Goal: Task Accomplishment & Management: Use online tool/utility

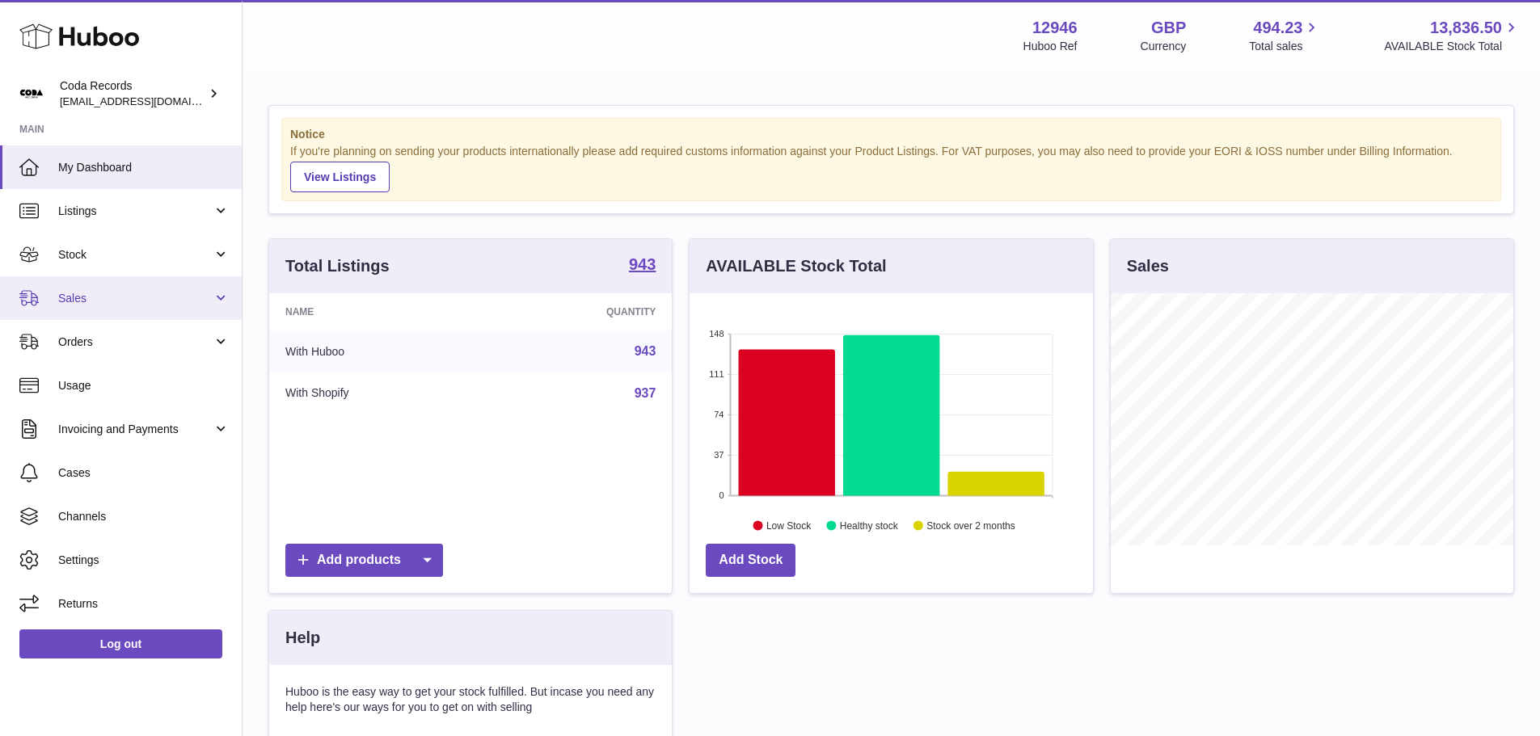
click at [176, 298] on span "Sales" at bounding box center [135, 298] width 154 height 15
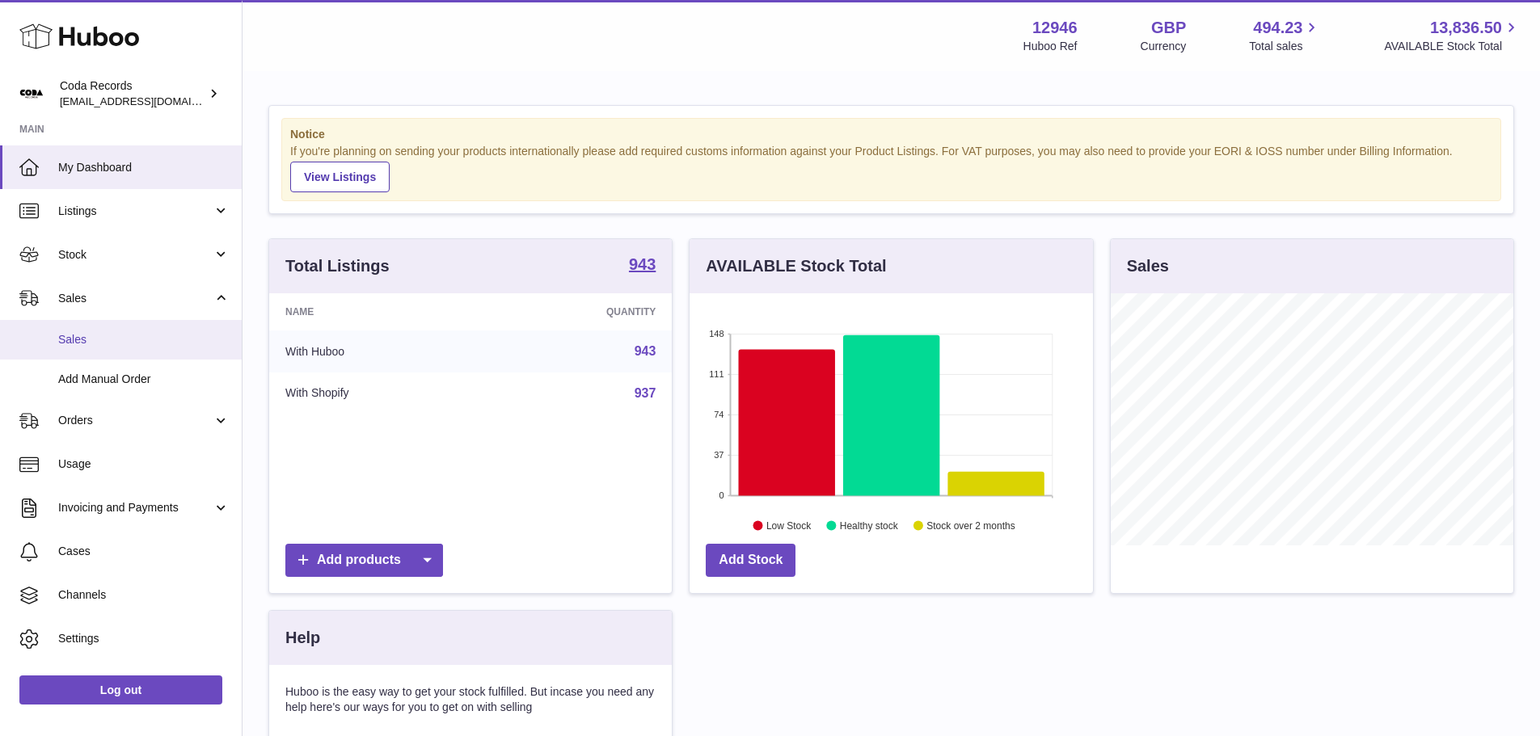
click at [140, 335] on span "Sales" at bounding box center [143, 339] width 171 height 15
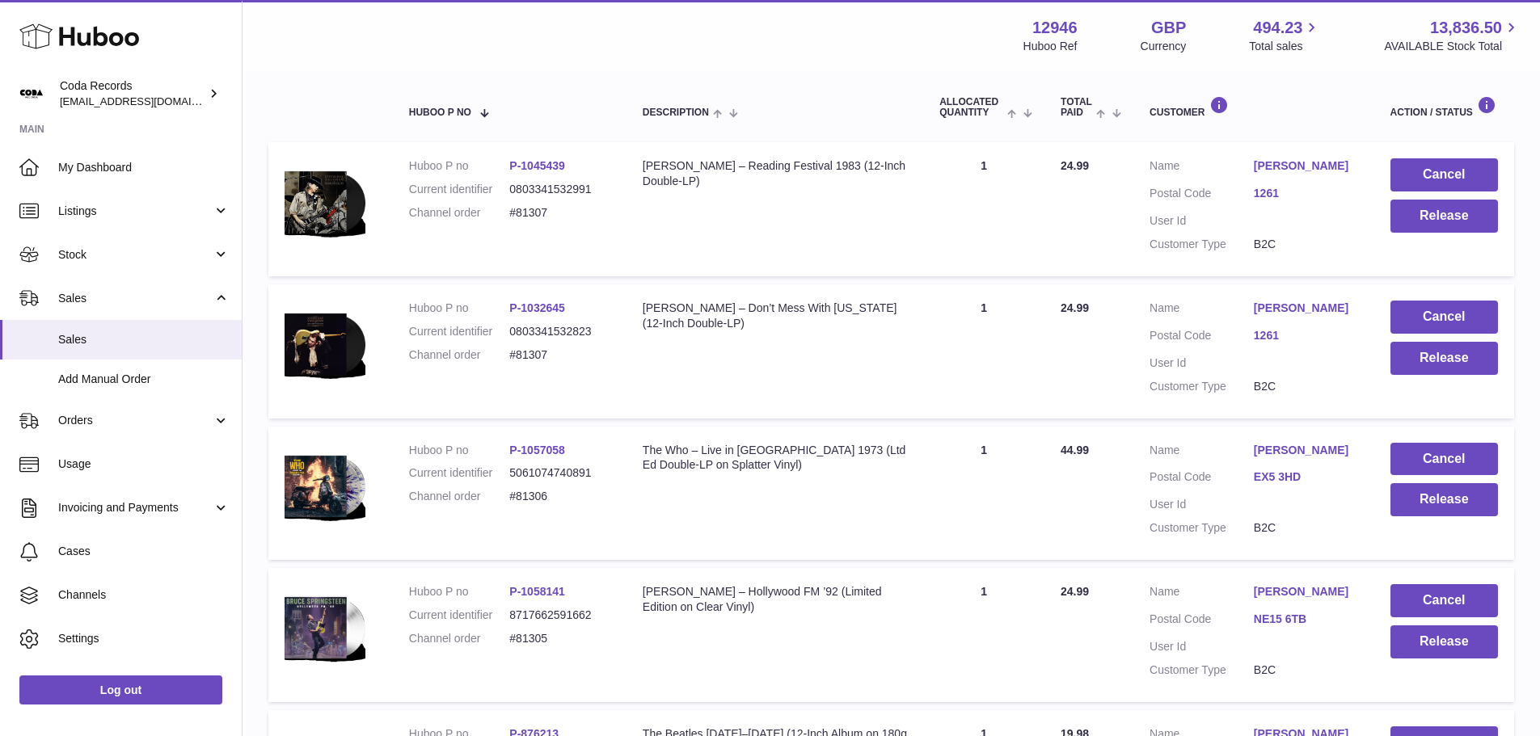
scroll to position [224, 0]
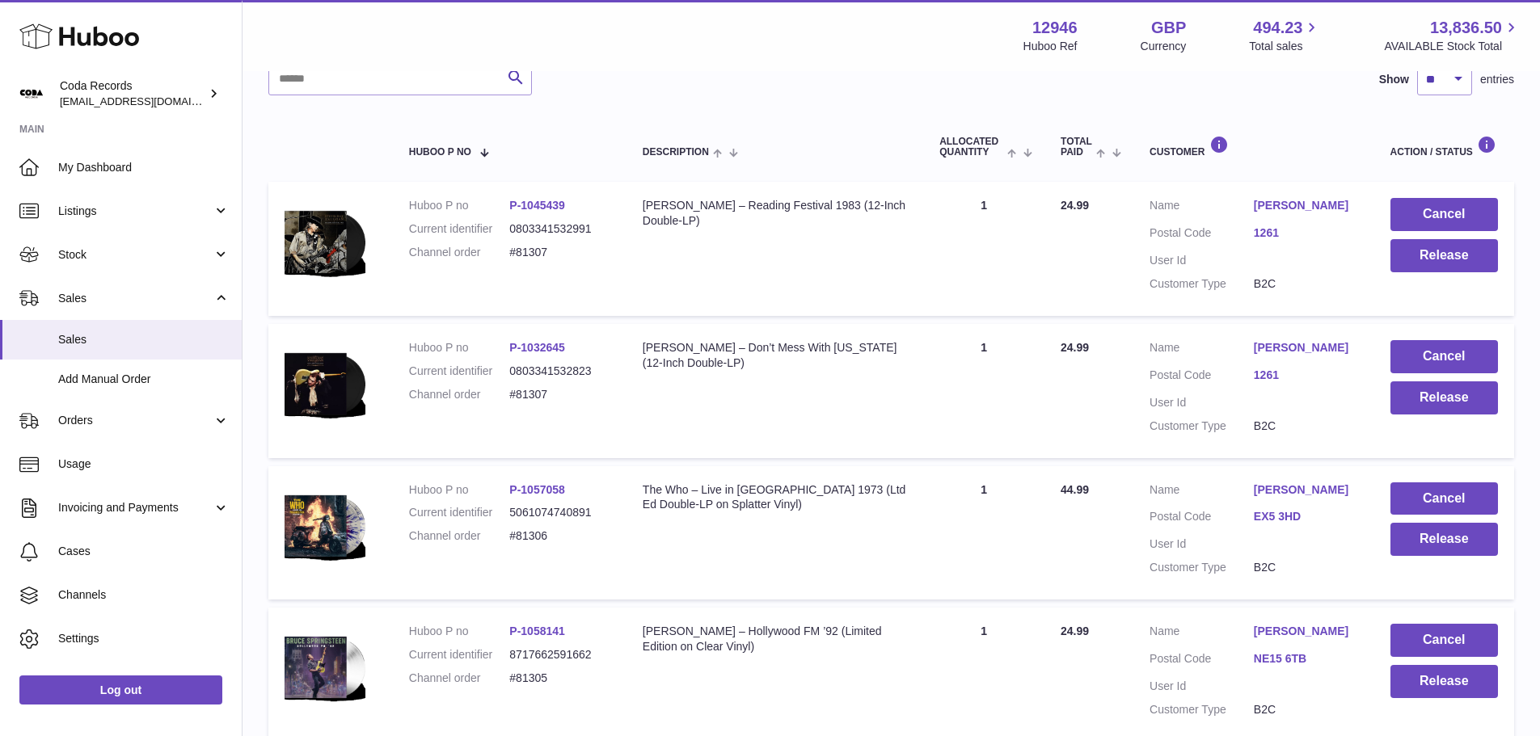
click at [1288, 204] on link "[PERSON_NAME]" at bounding box center [1306, 205] width 104 height 15
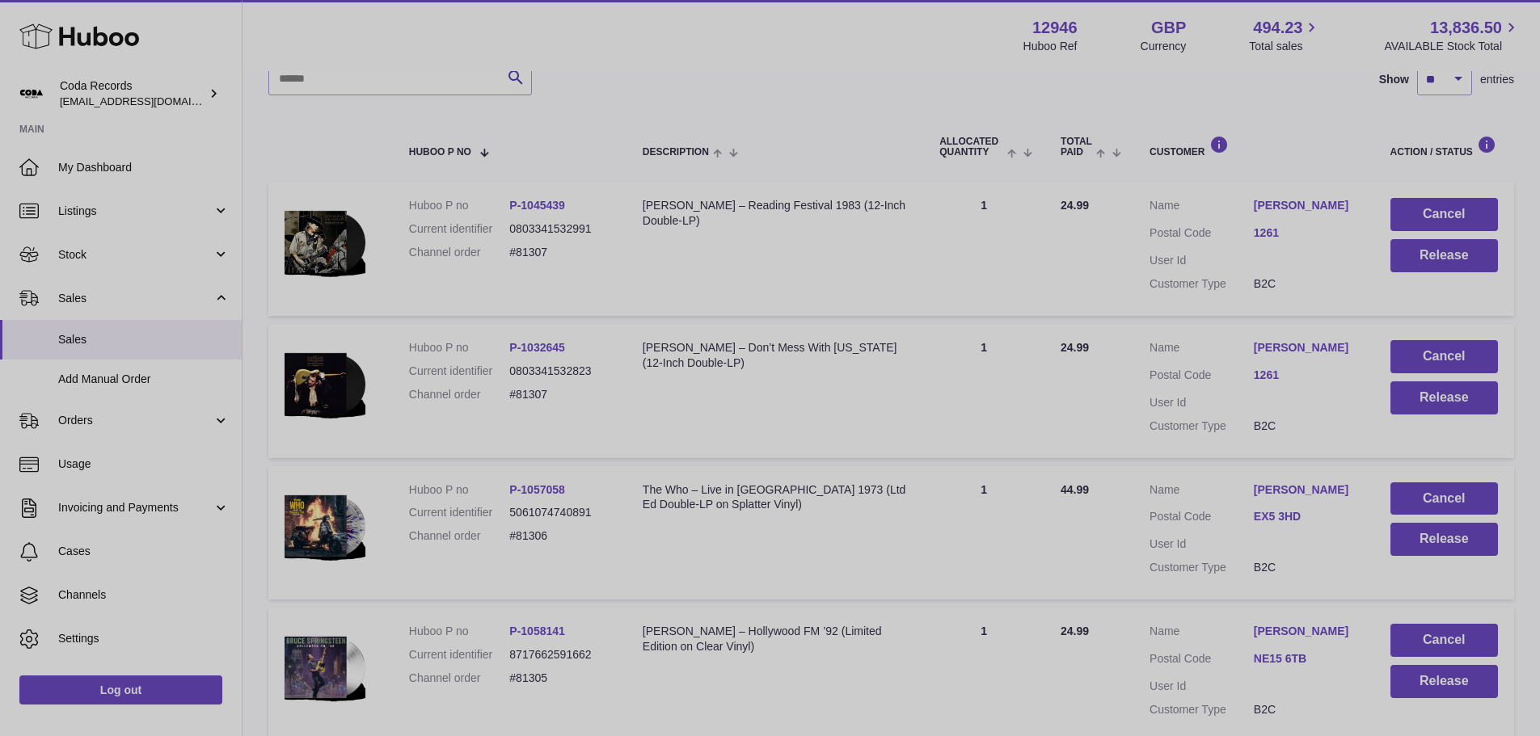
click at [1136, 268] on div at bounding box center [770, 368] width 1540 height 736
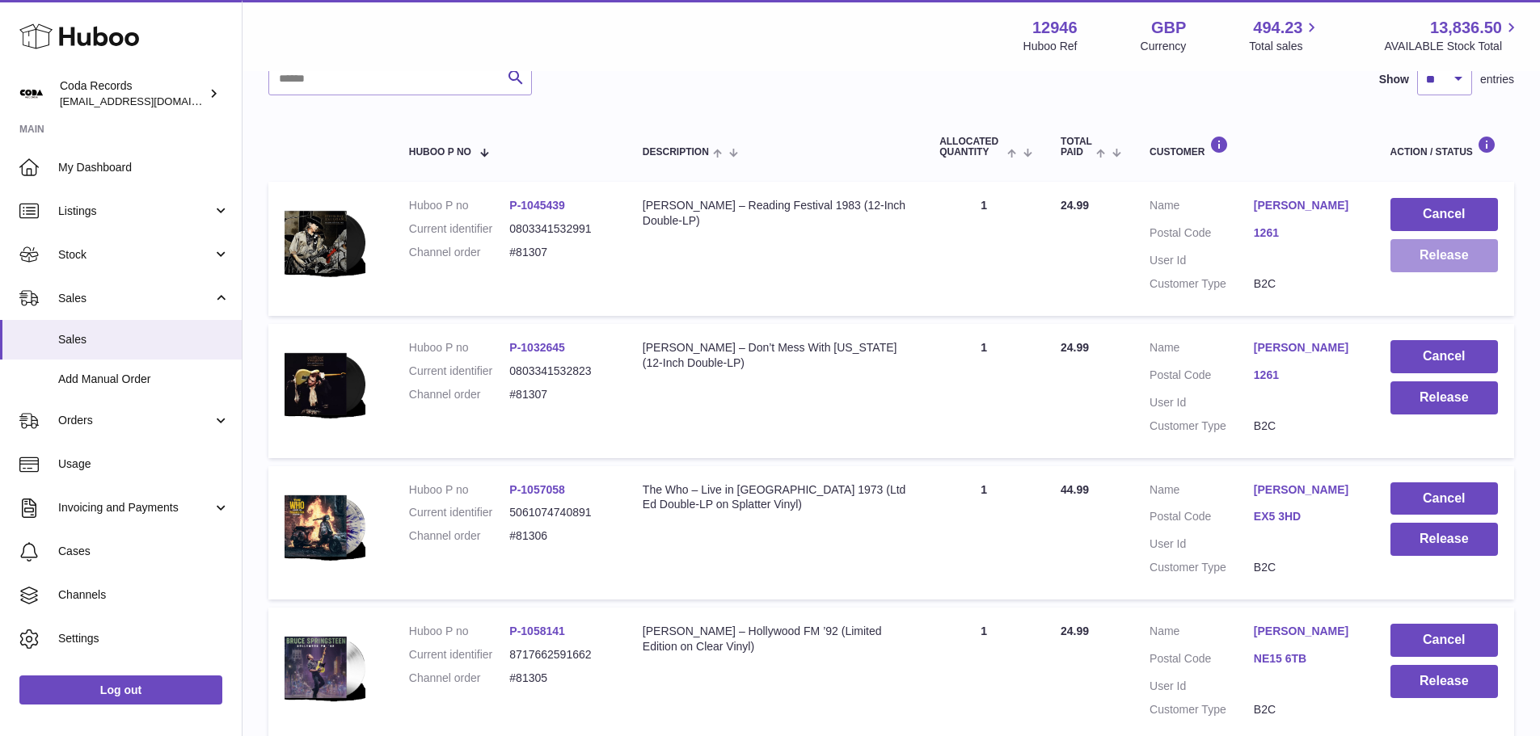
click at [1435, 264] on button "Release" at bounding box center [1444, 255] width 108 height 33
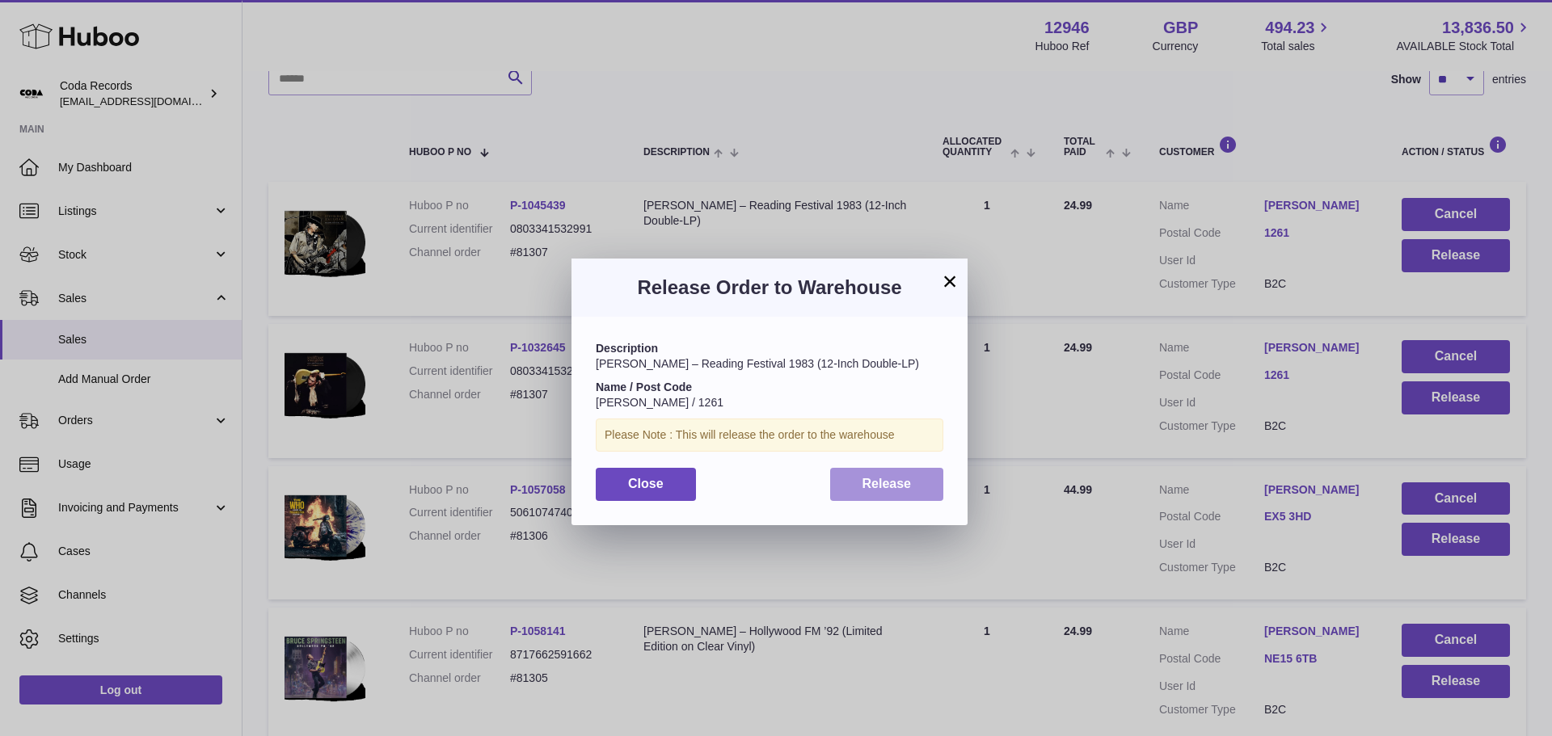
click at [878, 480] on span "Release" at bounding box center [886, 484] width 49 height 14
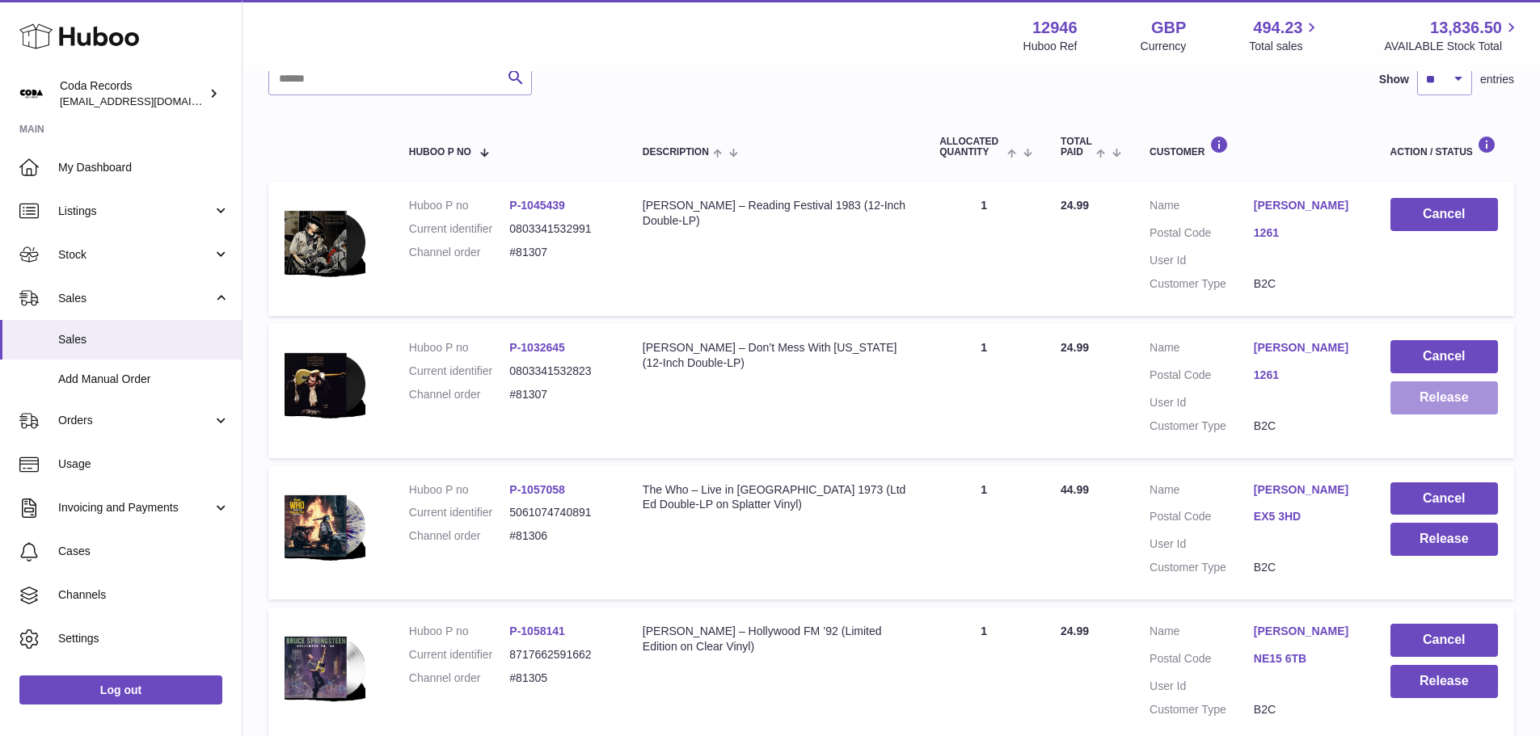
click at [1425, 401] on button "Release" at bounding box center [1444, 398] width 108 height 33
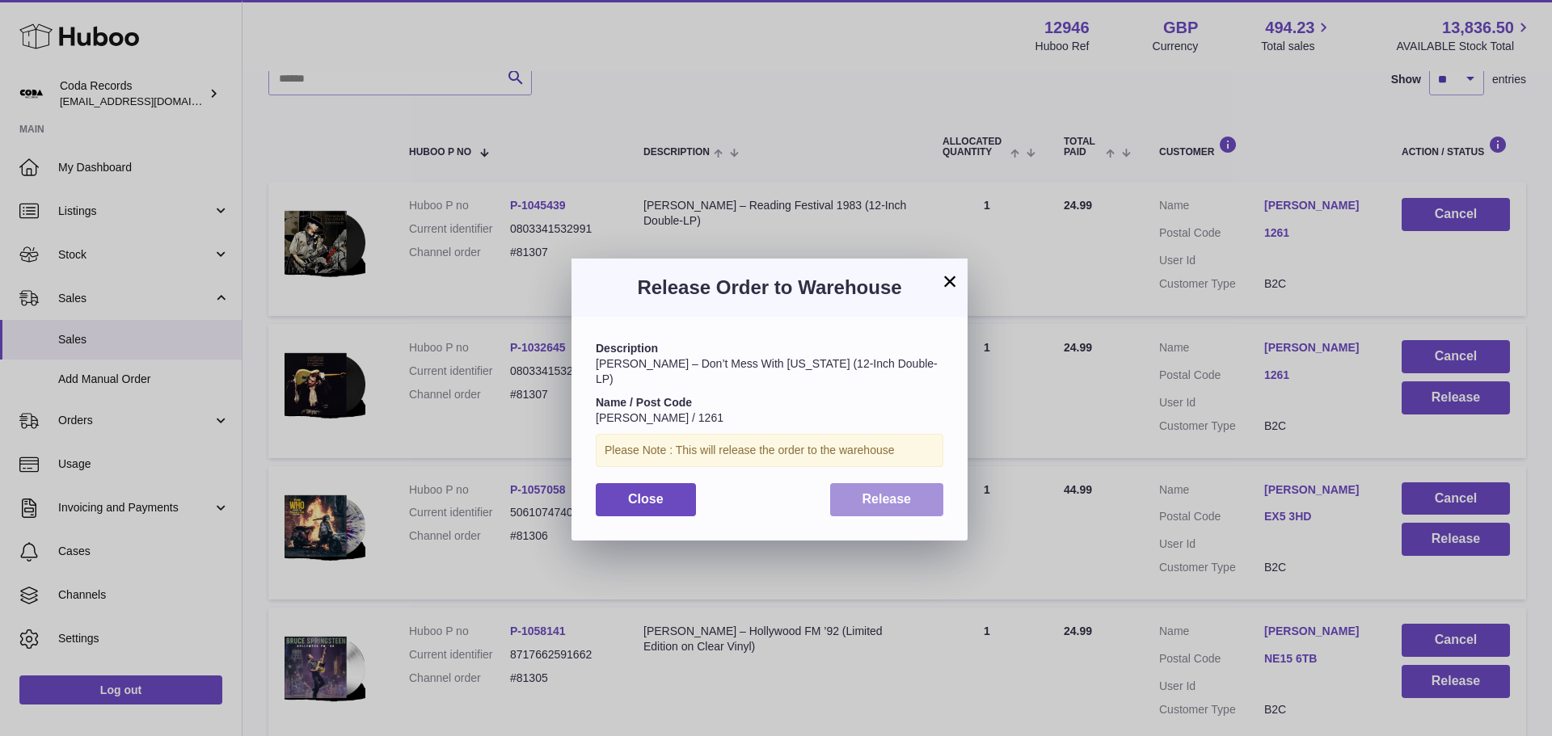
click at [880, 492] on span "Release" at bounding box center [886, 499] width 49 height 14
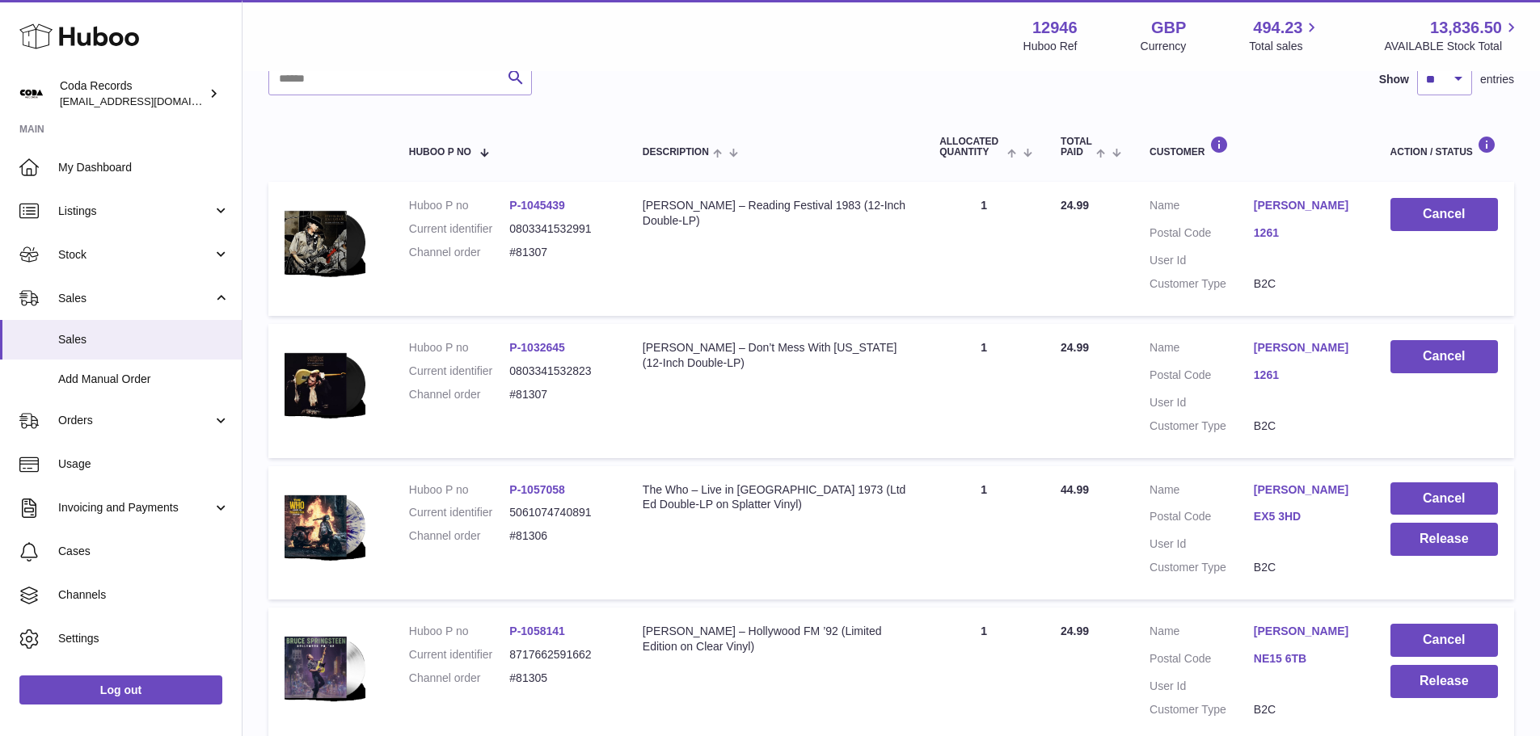
click at [1283, 484] on link "[PERSON_NAME]" at bounding box center [1306, 490] width 104 height 15
click at [1221, 451] on div at bounding box center [770, 368] width 1540 height 736
click at [1423, 547] on button "Release" at bounding box center [1444, 539] width 108 height 33
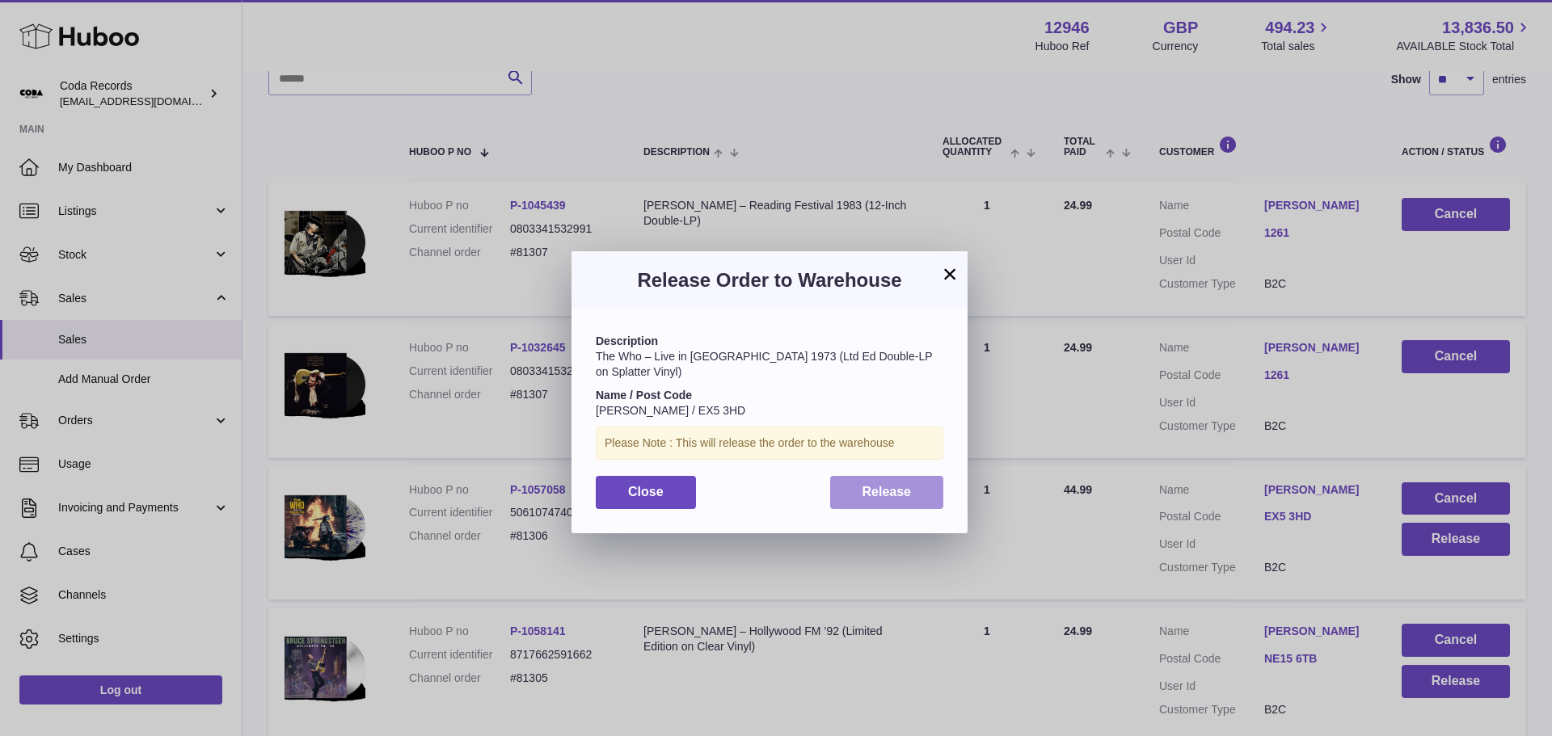
drag, startPoint x: 916, startPoint y: 474, endPoint x: 902, endPoint y: 491, distance: 22.5
click at [902, 491] on div "Description The Who – Live in [GEOGRAPHIC_DATA] 1973 (Ltd Ed Double-LP on Splat…" at bounding box center [769, 421] width 396 height 223
click at [902, 491] on span "Release" at bounding box center [886, 492] width 49 height 14
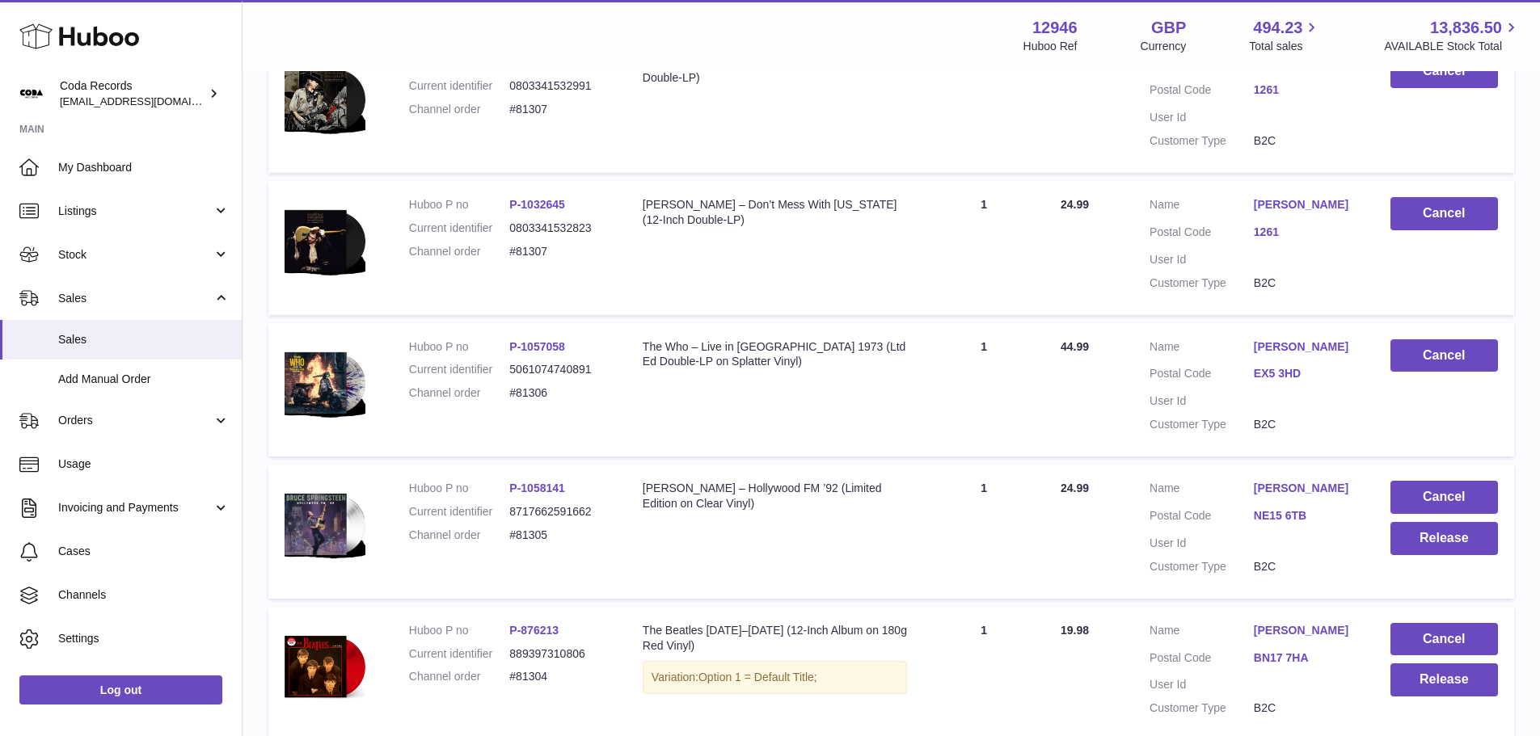
scroll to position [368, 0]
click at [1272, 484] on link "[PERSON_NAME]" at bounding box center [1306, 487] width 104 height 15
click at [1222, 487] on div at bounding box center [770, 368] width 1540 height 736
click at [1406, 547] on button "Release" at bounding box center [1444, 537] width 108 height 33
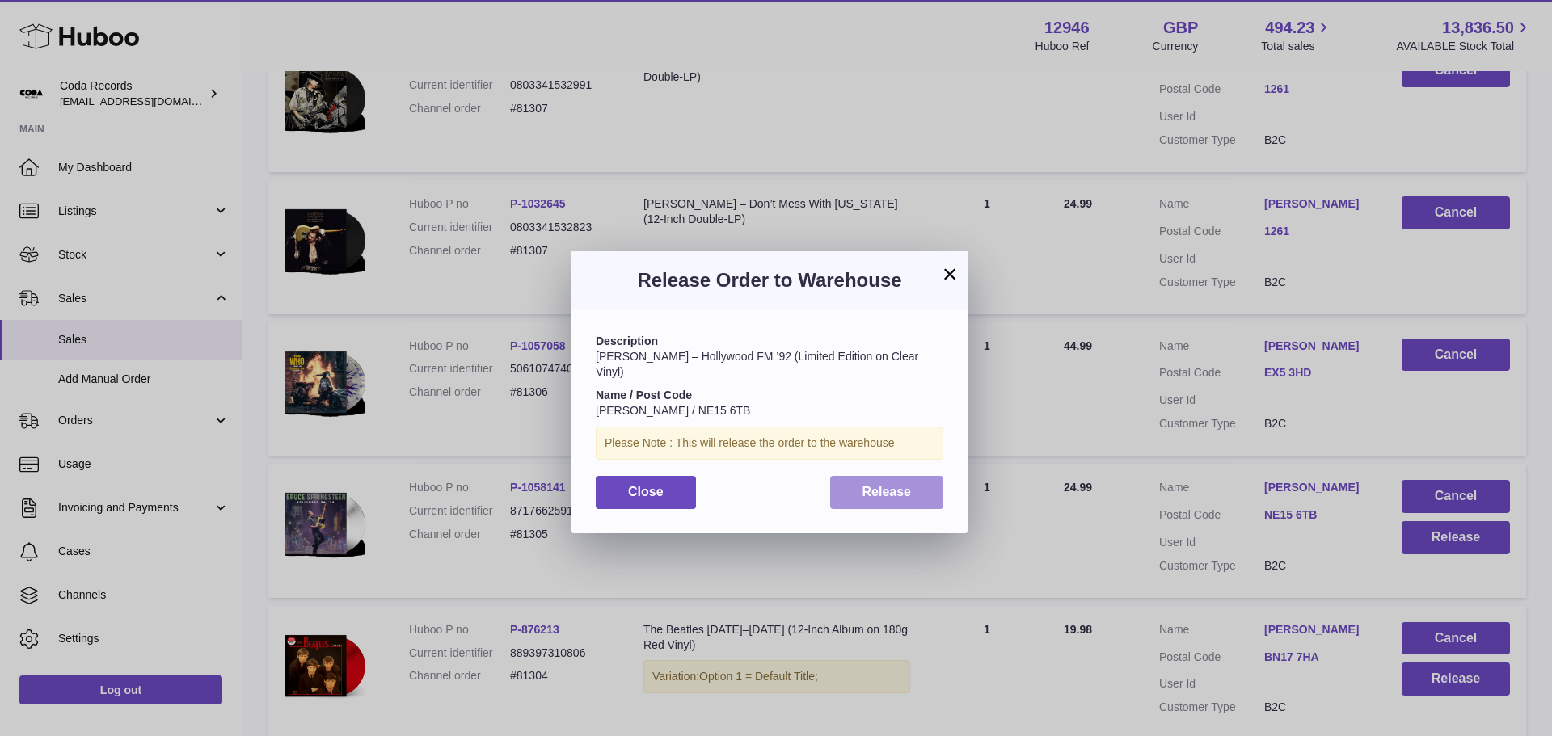
click at [893, 487] on span "Release" at bounding box center [886, 492] width 49 height 14
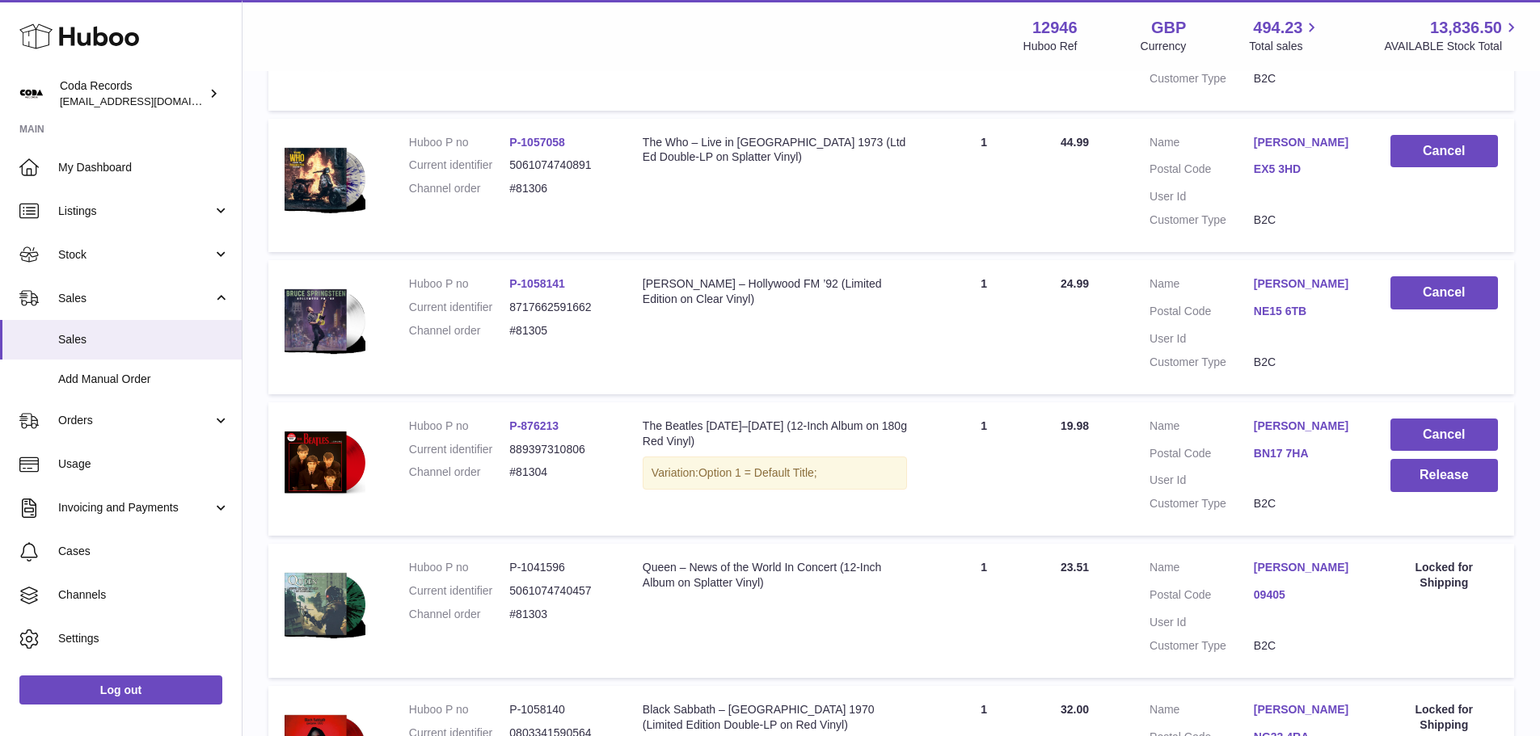
scroll to position [572, 0]
click at [1280, 431] on link "[PERSON_NAME]" at bounding box center [1306, 425] width 104 height 15
click at [1169, 466] on div at bounding box center [770, 368] width 1540 height 736
click at [1424, 471] on button "Release" at bounding box center [1444, 474] width 108 height 33
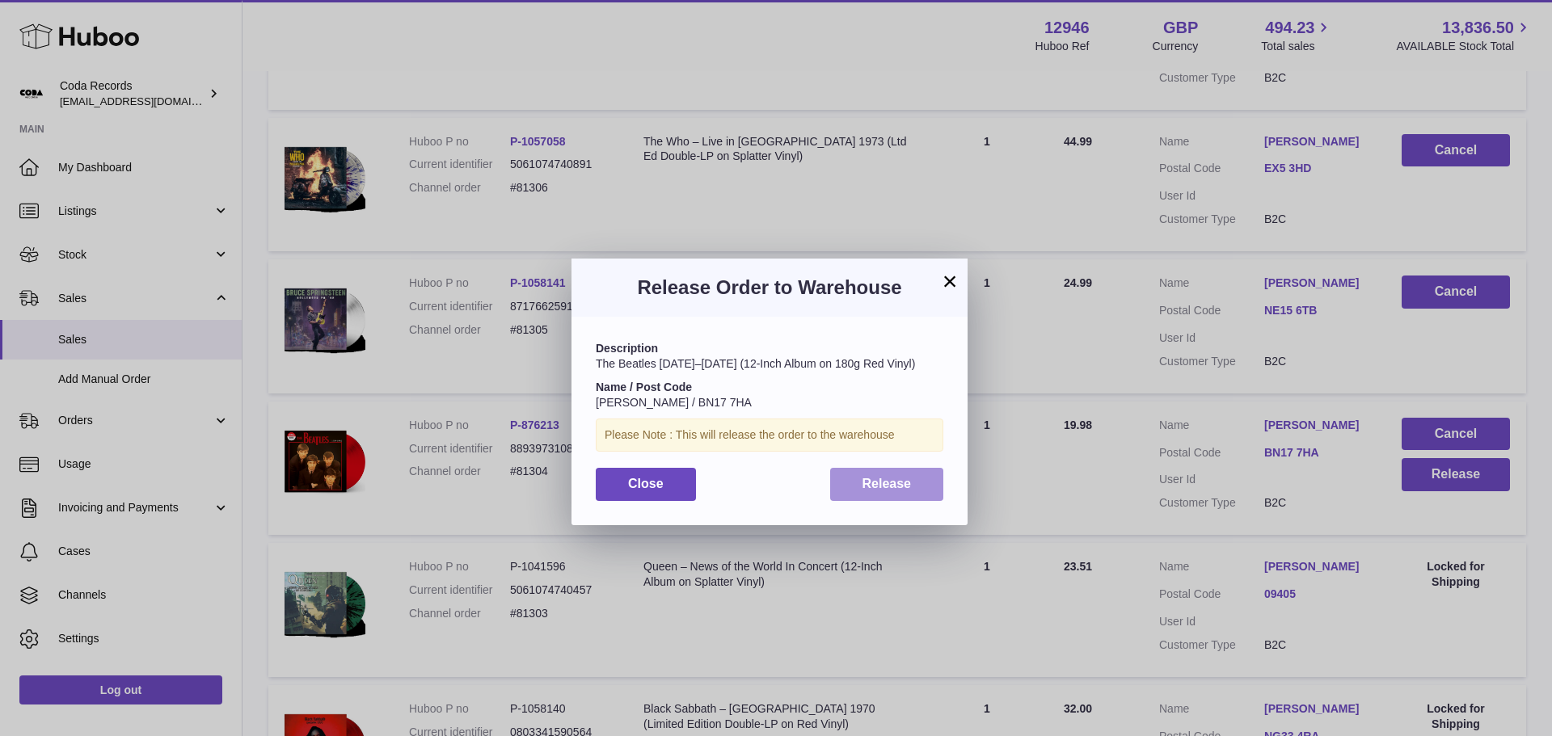
click at [900, 470] on button "Release" at bounding box center [887, 484] width 114 height 33
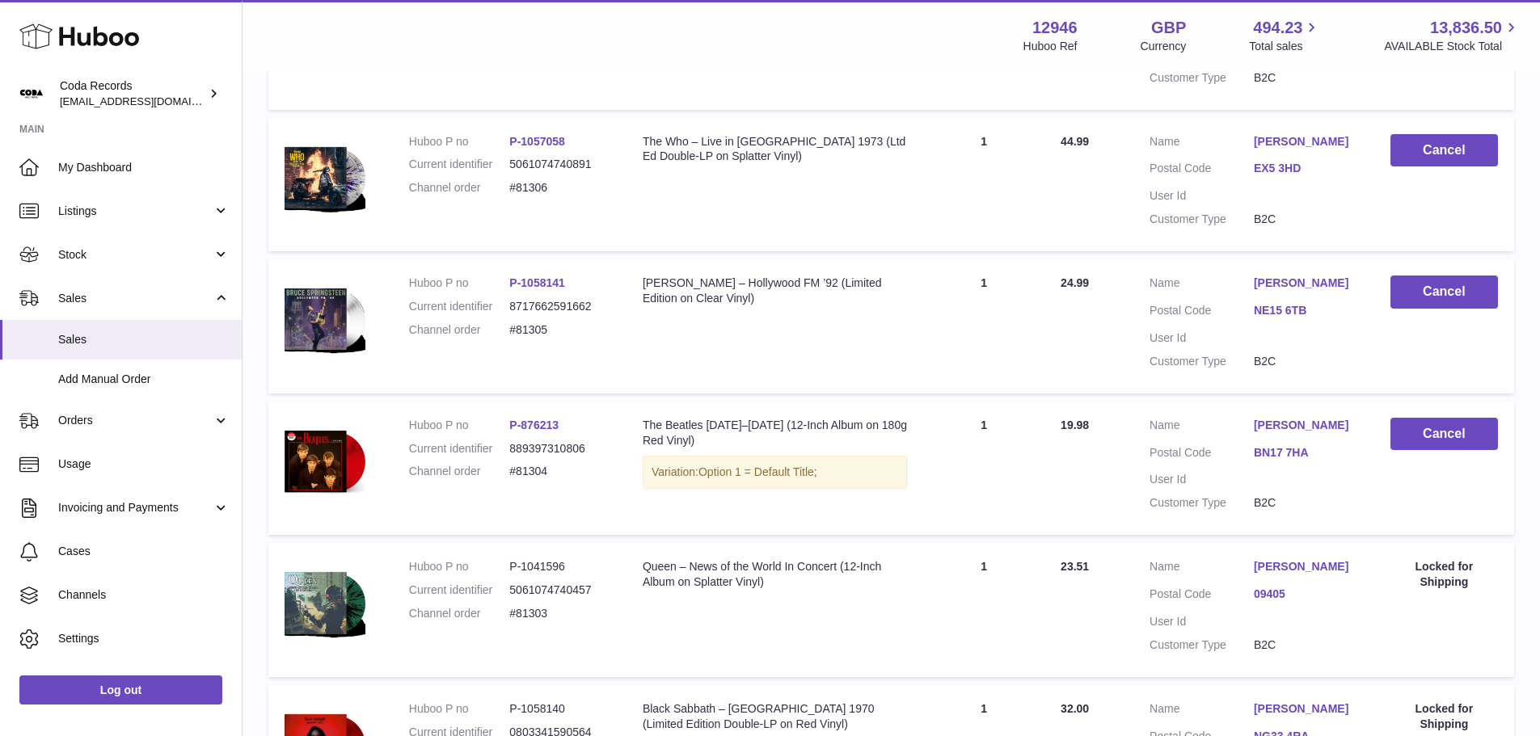
scroll to position [0, 0]
